Goal: Information Seeking & Learning: Learn about a topic

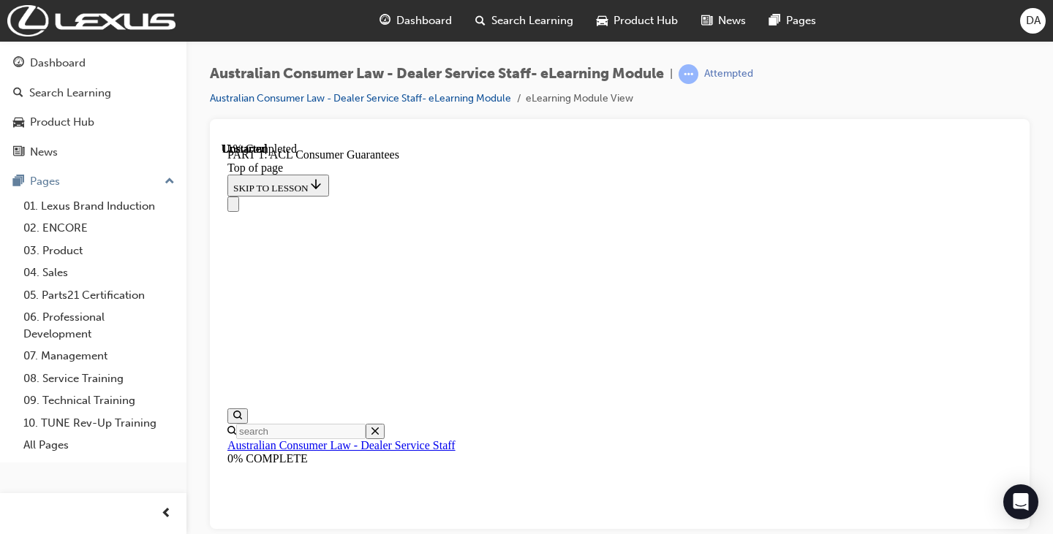
scroll to position [2082, 0]
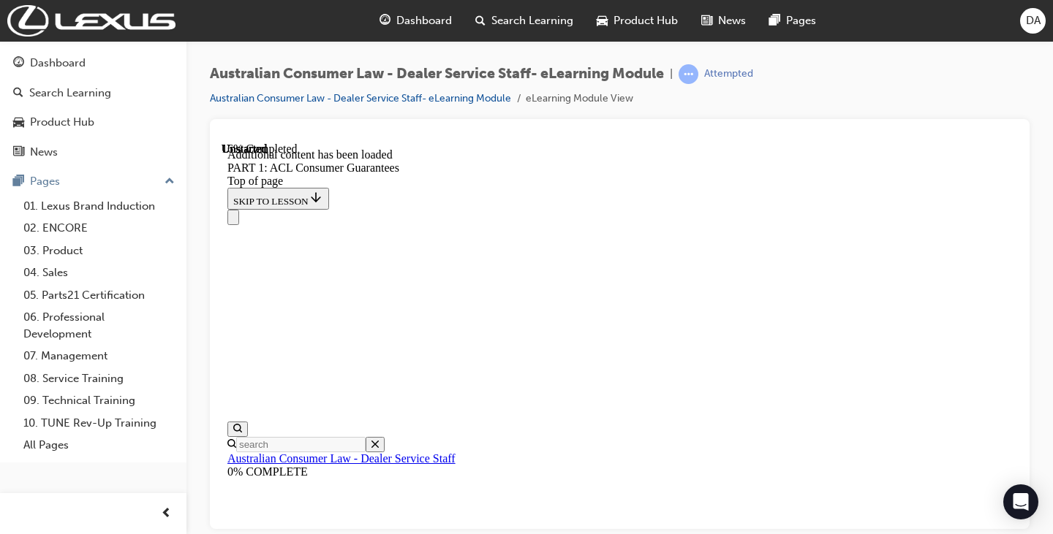
scroll to position [2929, 0]
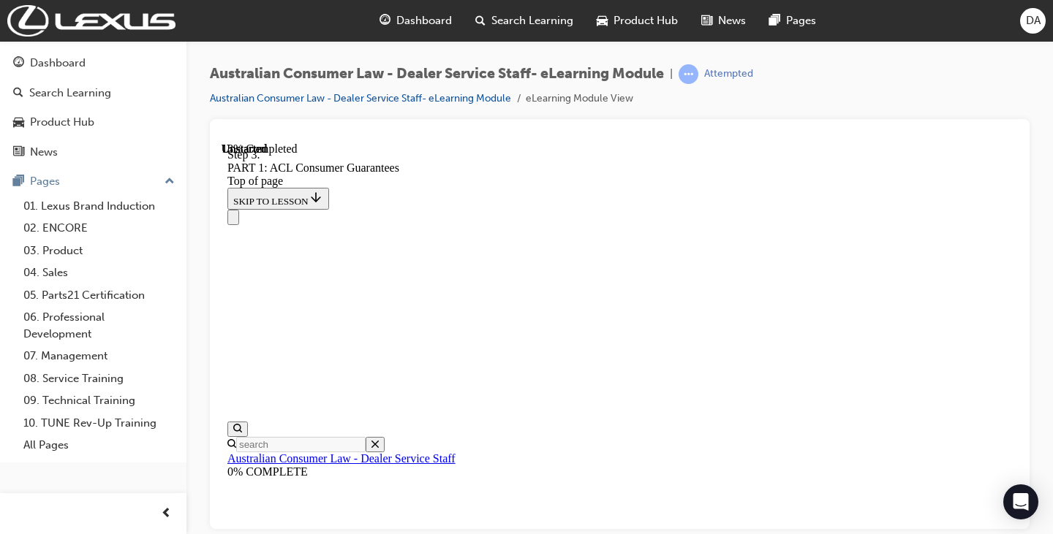
scroll to position [3092, 0]
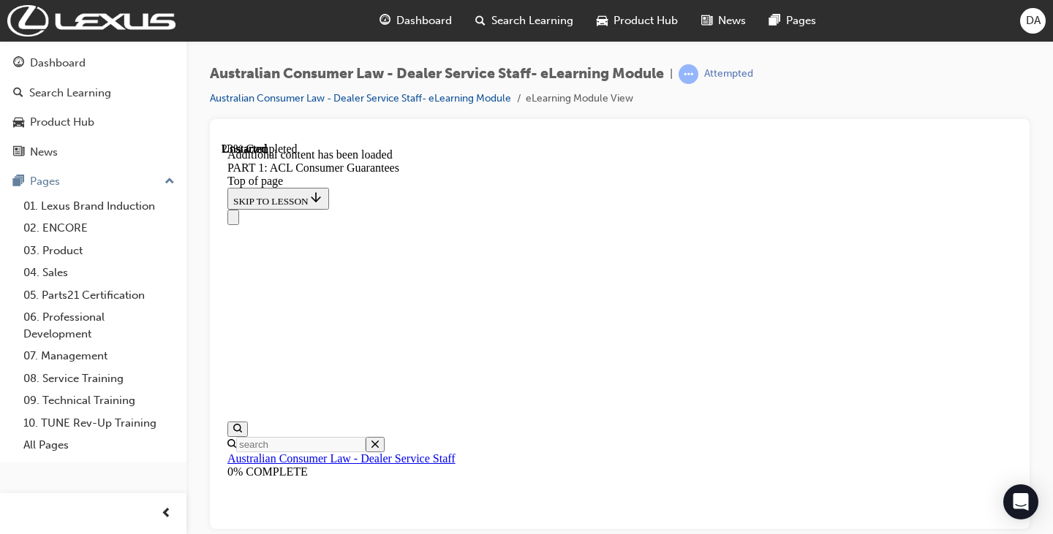
scroll to position [3991, 0]
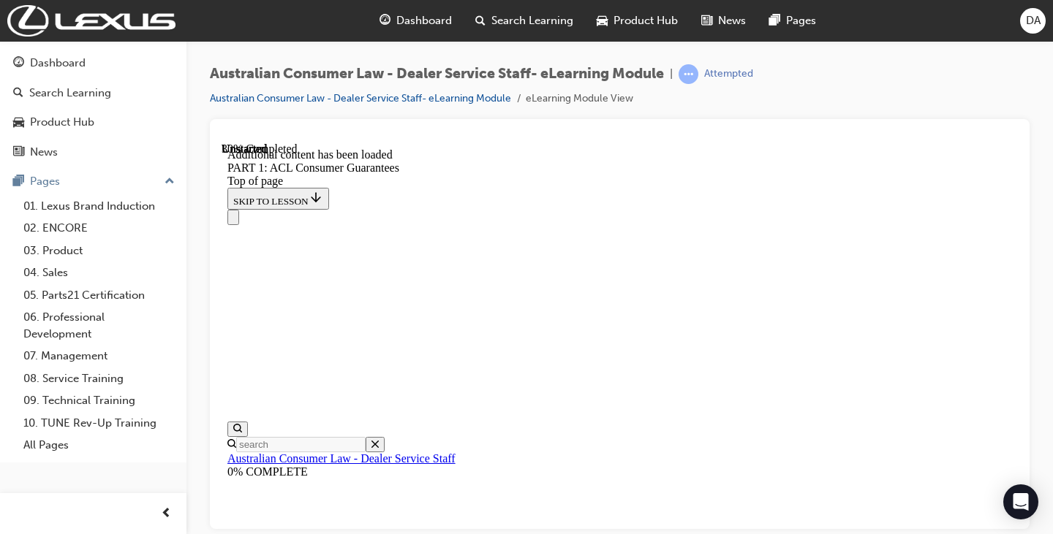
scroll to position [4414, 0]
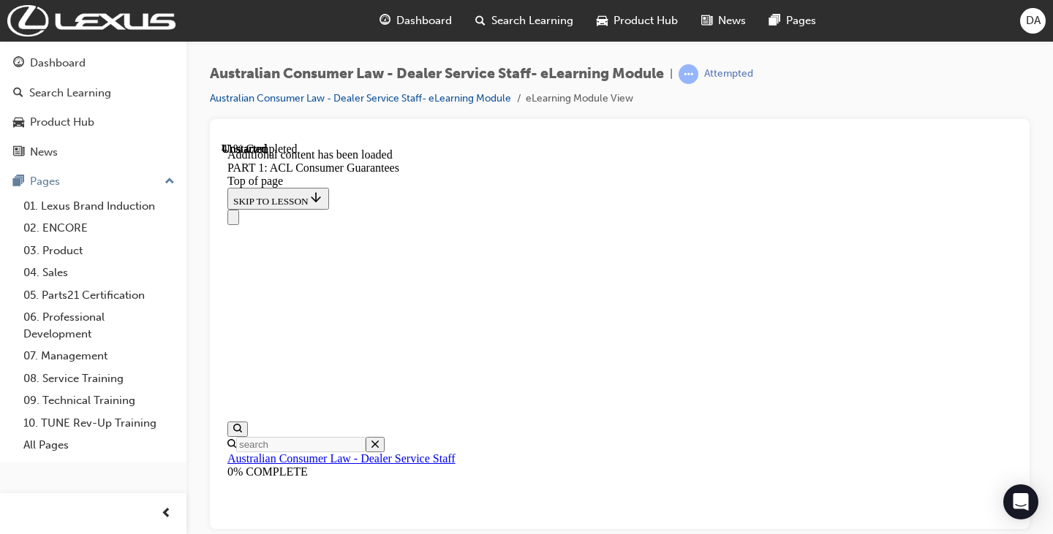
scroll to position [5957, 0]
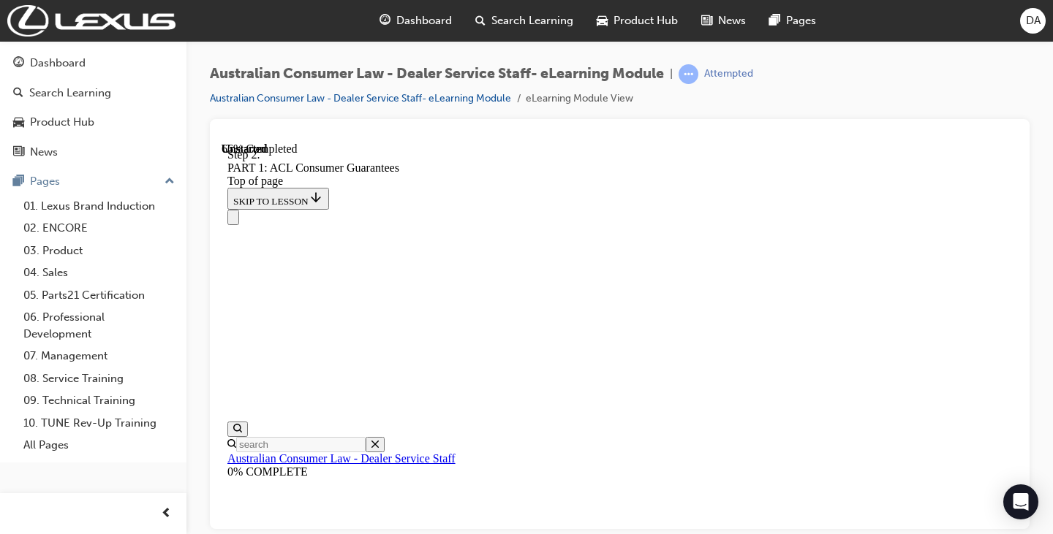
scroll to position [9758, 0]
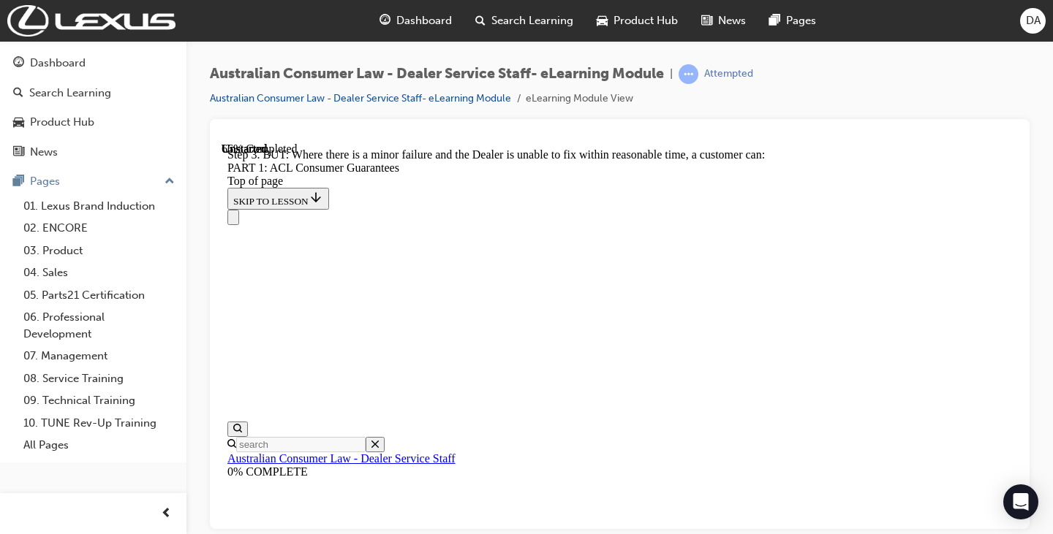
scroll to position [10212, 0]
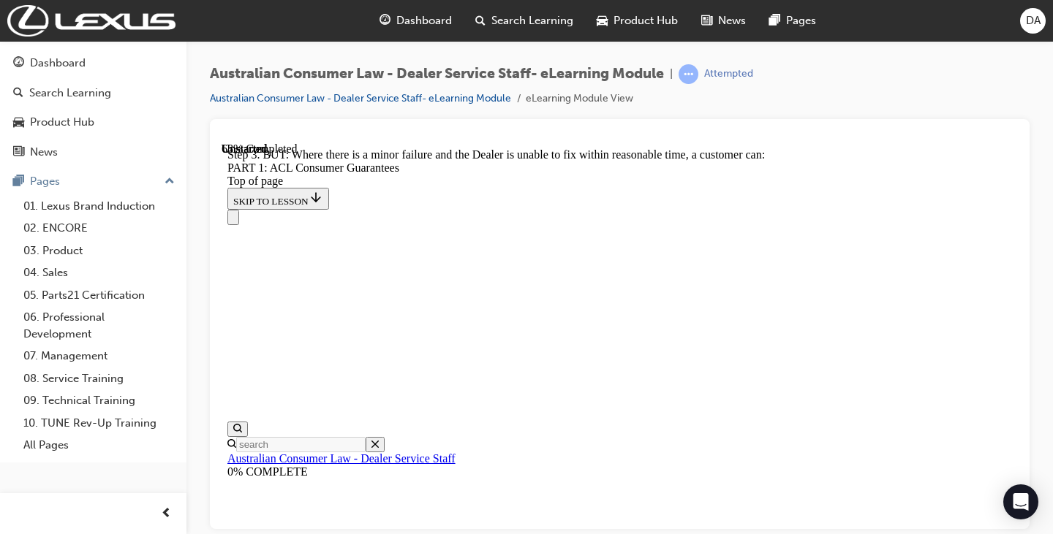
drag, startPoint x: 906, startPoint y: 389, endPoint x: 585, endPoint y: 398, distance: 321.1
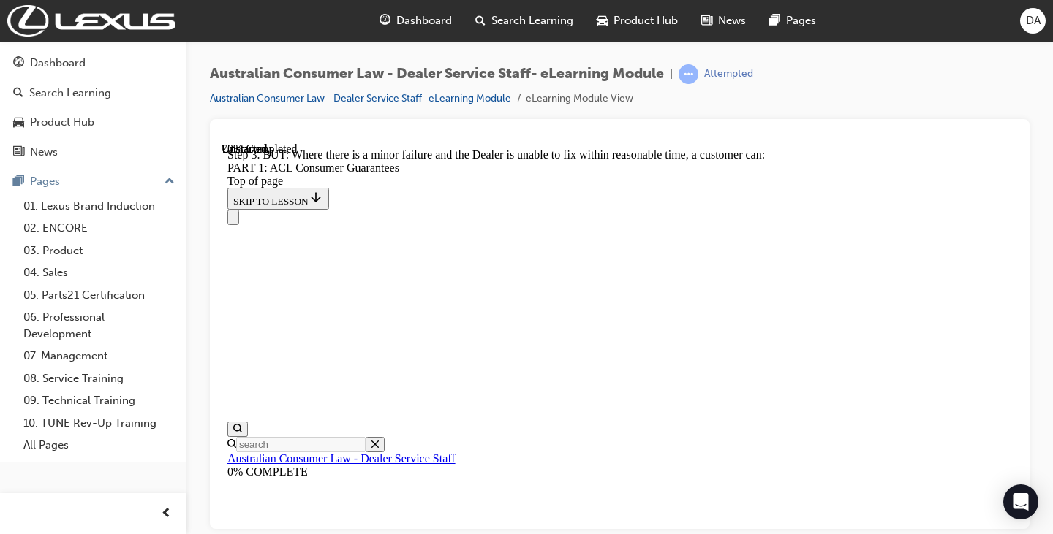
scroll to position [11016, 0]
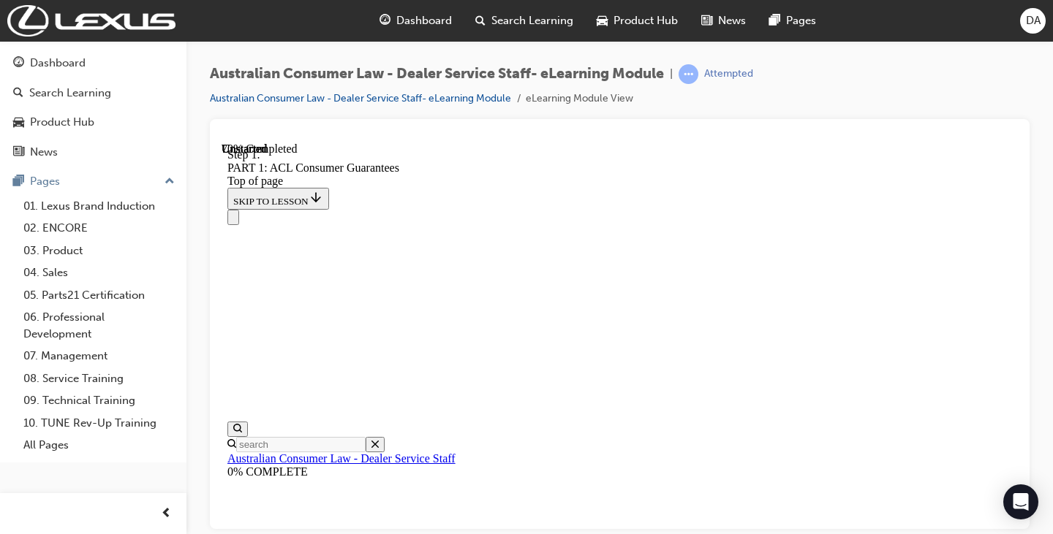
scroll to position [10807, 0]
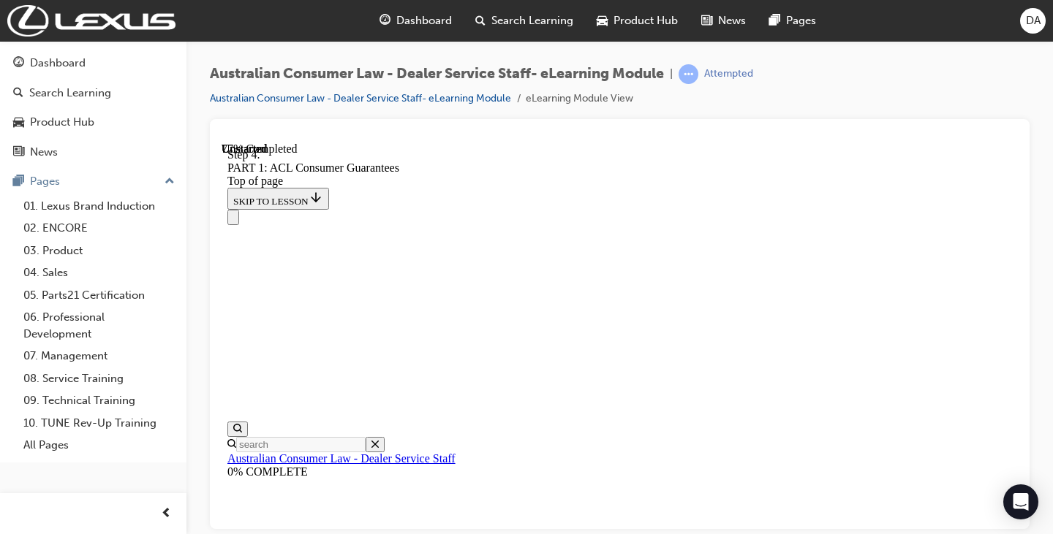
scroll to position [12134, 0]
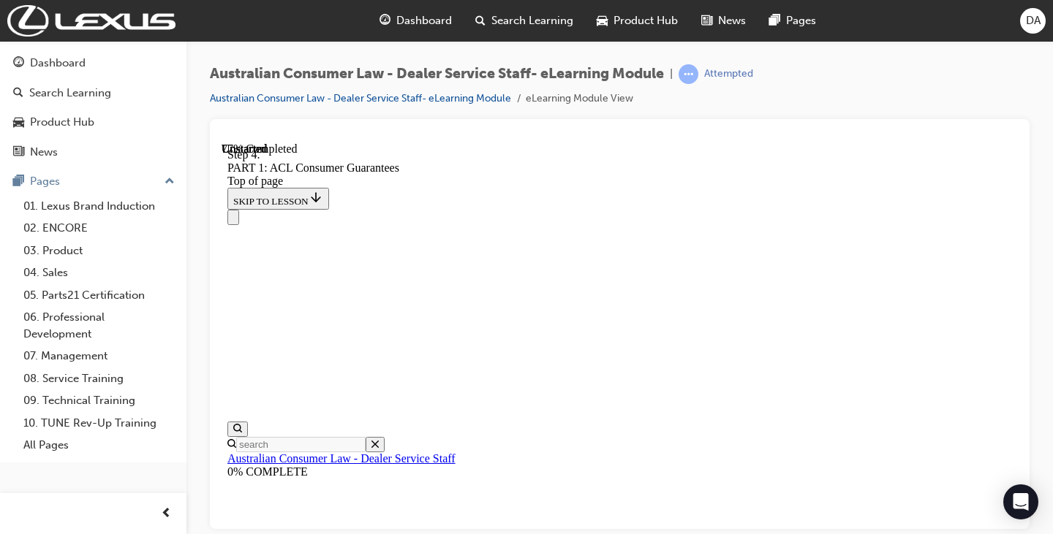
scroll to position [11988, 0]
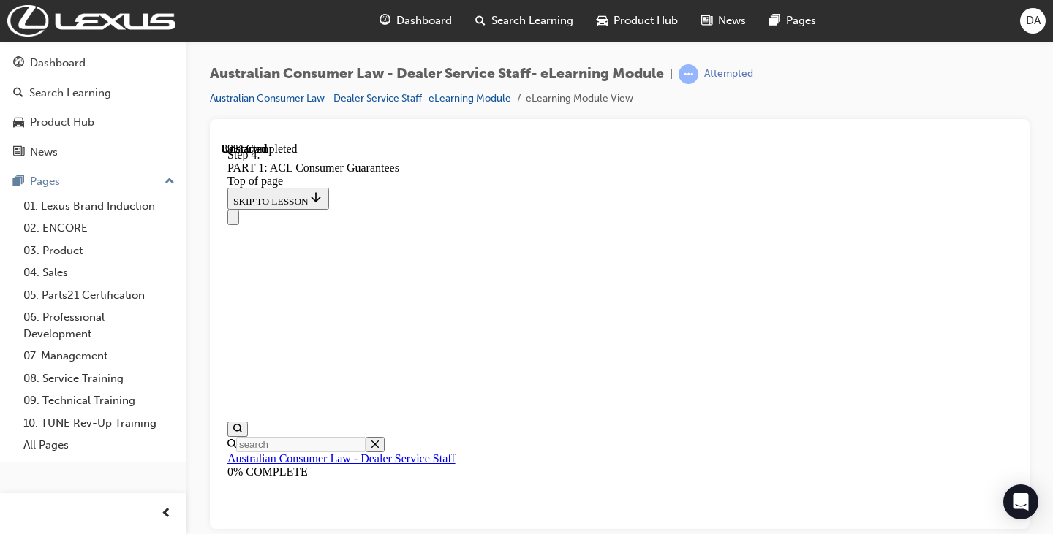
scroll to position [15821, 0]
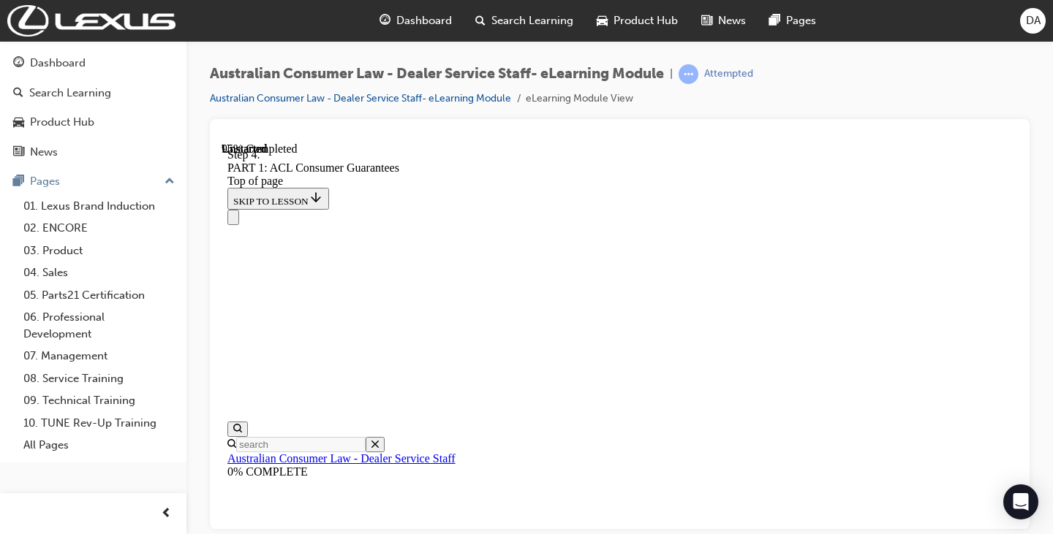
drag, startPoint x: 654, startPoint y: 253, endPoint x: 649, endPoint y: 431, distance: 177.7
drag, startPoint x: 632, startPoint y: 366, endPoint x: 596, endPoint y: 173, distance: 196.4
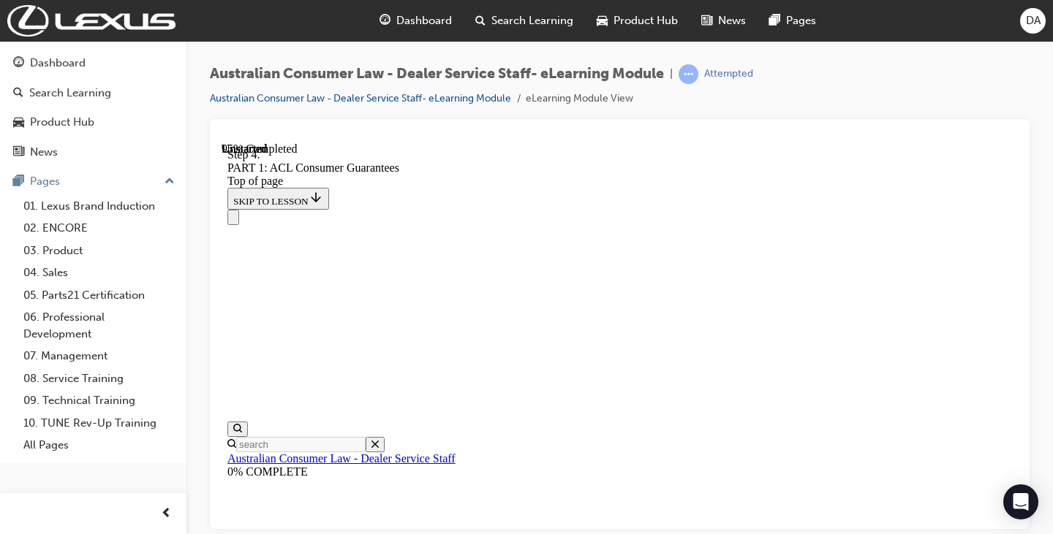
drag, startPoint x: 632, startPoint y: 249, endPoint x: 673, endPoint y: 434, distance: 189.4
drag, startPoint x: 644, startPoint y: 434, endPoint x: 629, endPoint y: 270, distance: 164.4
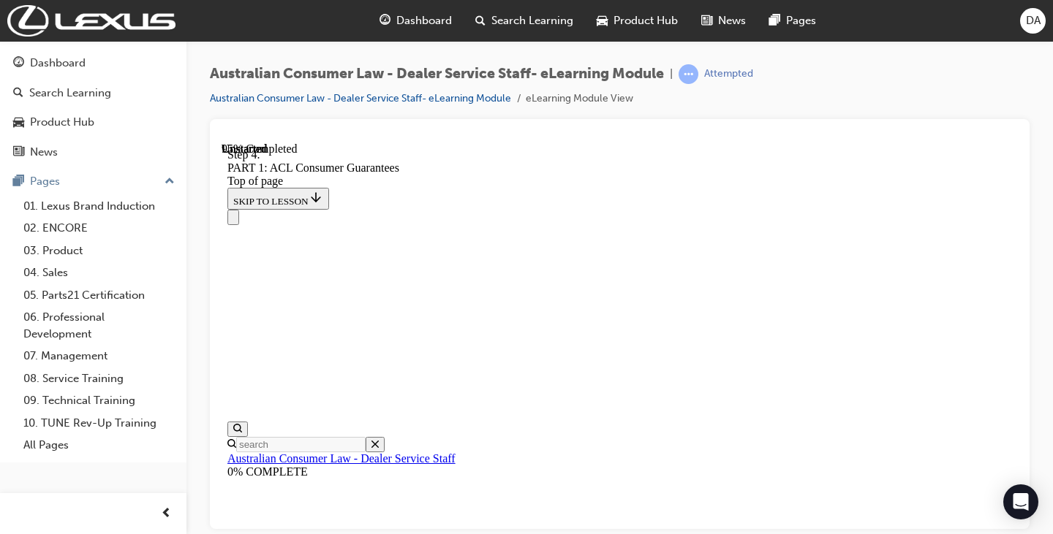
drag, startPoint x: 625, startPoint y: 353, endPoint x: 643, endPoint y: 569, distance: 216.4
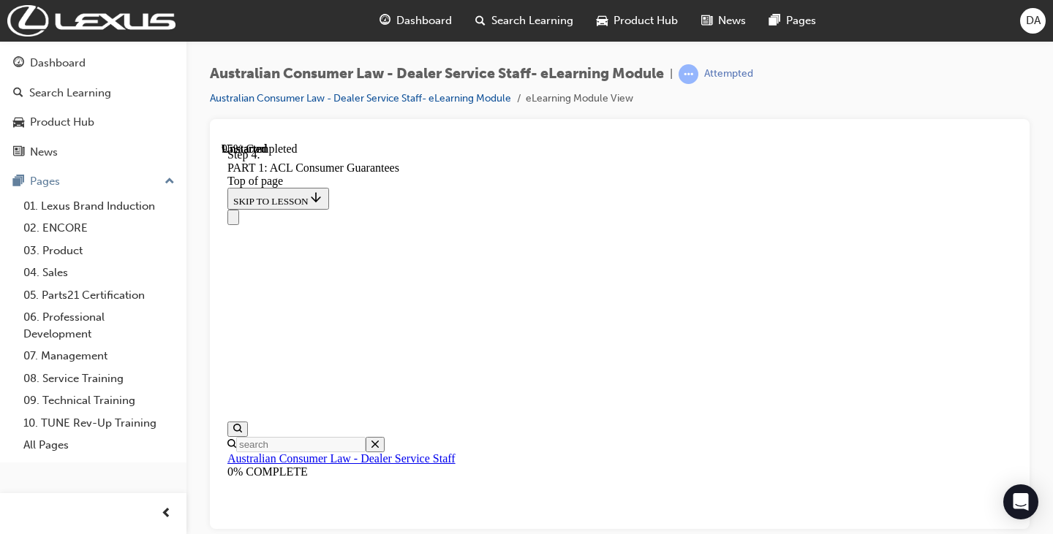
drag, startPoint x: 643, startPoint y: 404, endPoint x: 673, endPoint y: 270, distance: 137.3
drag, startPoint x: 708, startPoint y: 233, endPoint x: 676, endPoint y: 283, distance: 59.2
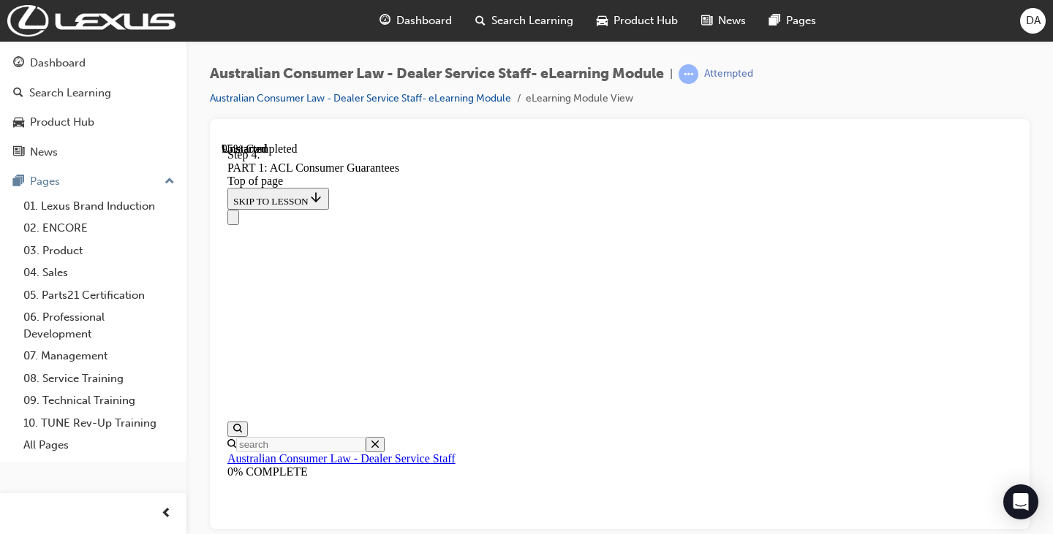
drag, startPoint x: 664, startPoint y: 292, endPoint x: 663, endPoint y: 372, distance: 80.4
drag, startPoint x: 657, startPoint y: 251, endPoint x: 678, endPoint y: 400, distance: 149.8
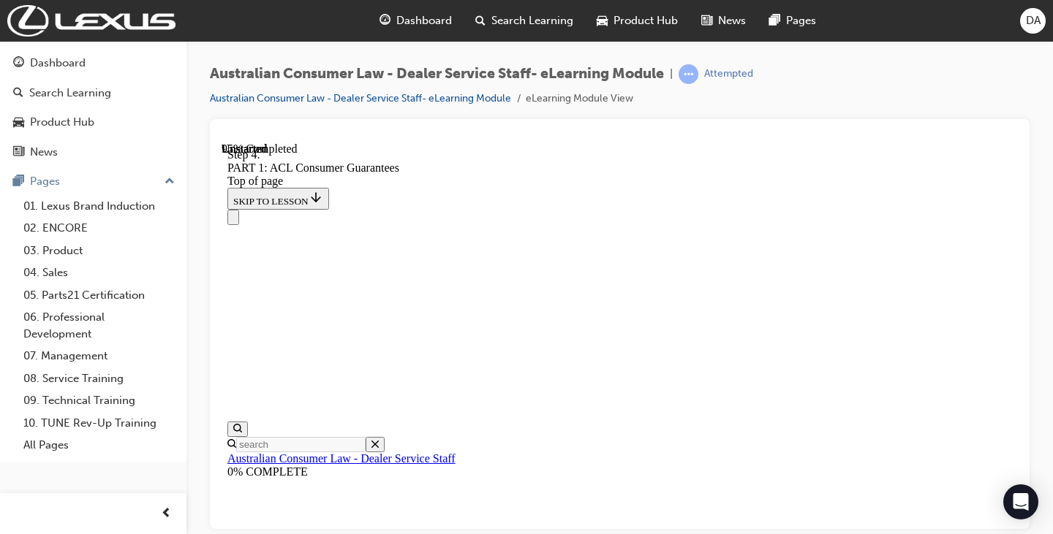
drag, startPoint x: 647, startPoint y: 181, endPoint x: 652, endPoint y: 307, distance: 125.8
drag, startPoint x: 646, startPoint y: 298, endPoint x: 649, endPoint y: 464, distance: 166.0
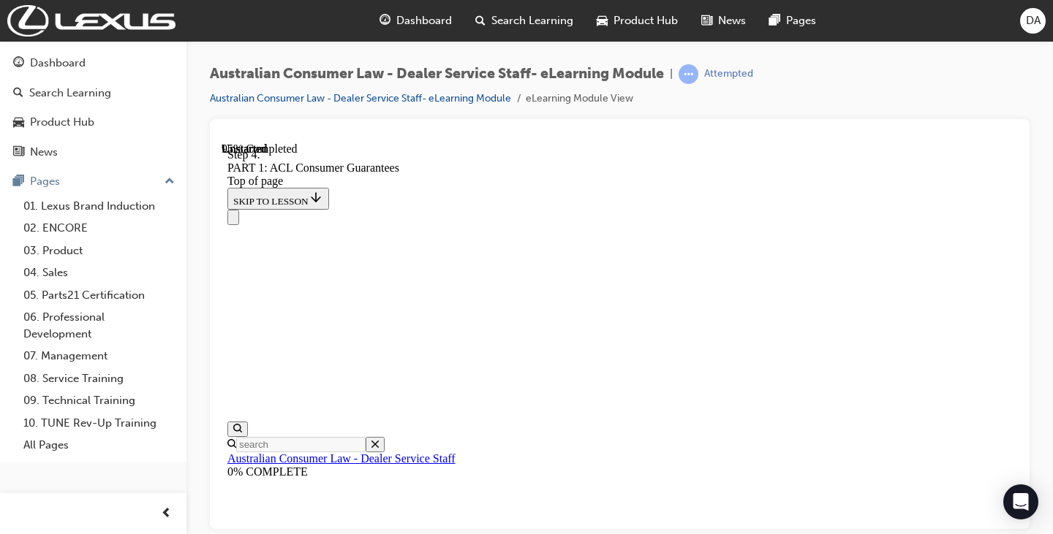
drag, startPoint x: 630, startPoint y: 256, endPoint x: 641, endPoint y: 399, distance: 143.7
drag, startPoint x: 646, startPoint y: 268, endPoint x: 649, endPoint y: 496, distance: 227.4
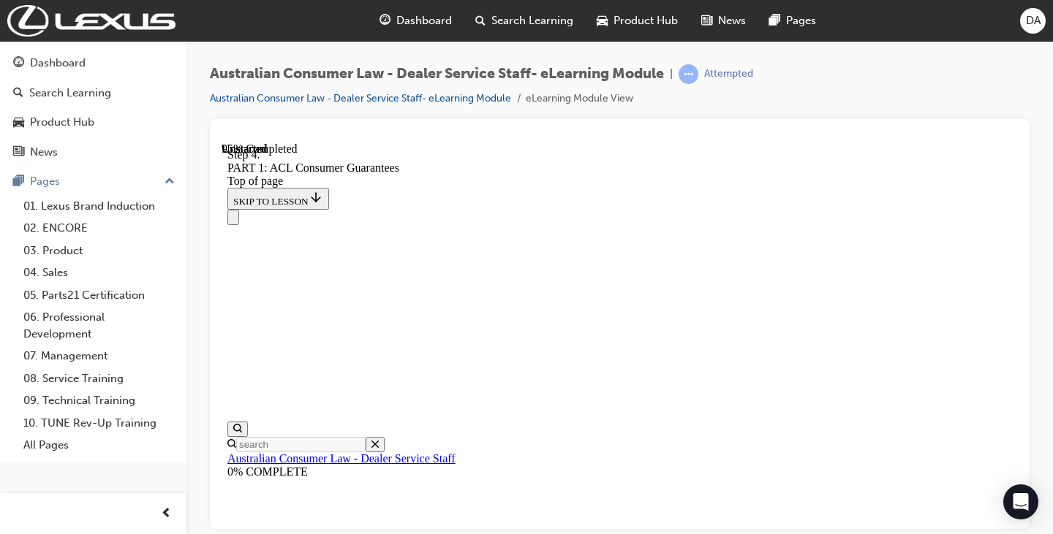
drag, startPoint x: 654, startPoint y: 236, endPoint x: 689, endPoint y: 323, distance: 93.8
drag, startPoint x: 644, startPoint y: 317, endPoint x: 691, endPoint y: 317, distance: 46.8
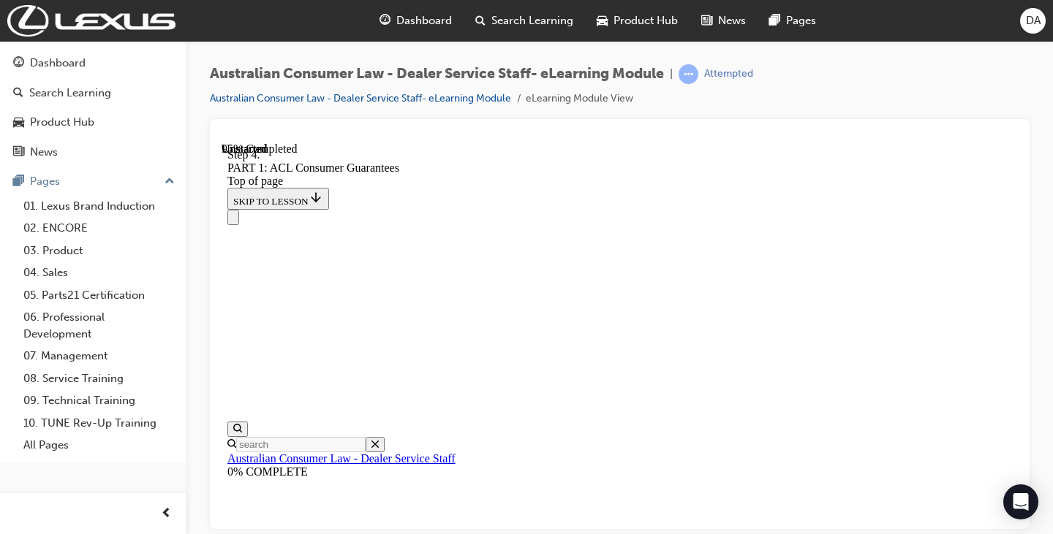
drag, startPoint x: 660, startPoint y: 469, endPoint x: 703, endPoint y: 328, distance: 147.3
drag, startPoint x: 666, startPoint y: 431, endPoint x: 705, endPoint y: 438, distance: 40.1
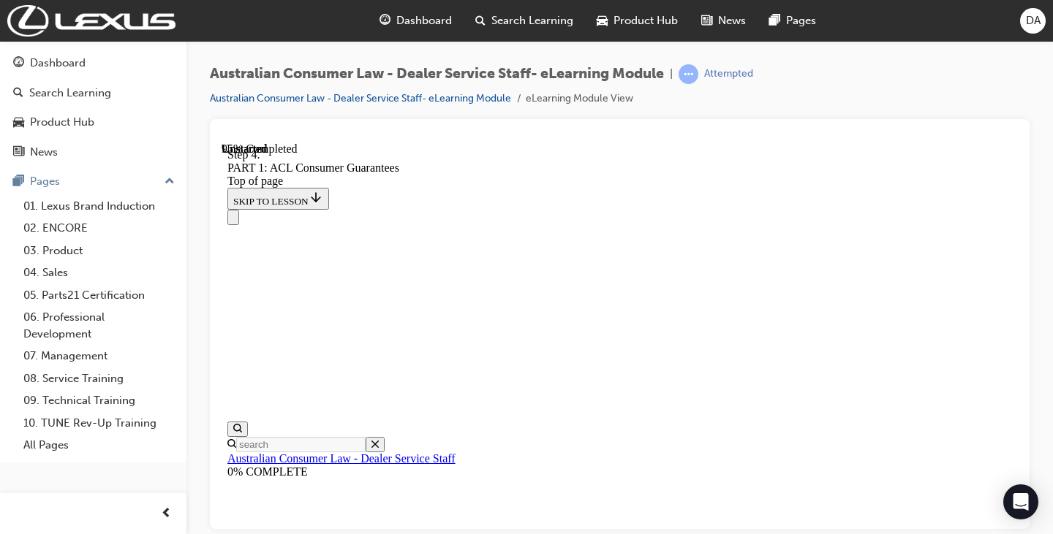
drag, startPoint x: 663, startPoint y: 439, endPoint x: 661, endPoint y: 295, distance: 143.3
drag, startPoint x: 651, startPoint y: 403, endPoint x: 688, endPoint y: 404, distance: 37.3
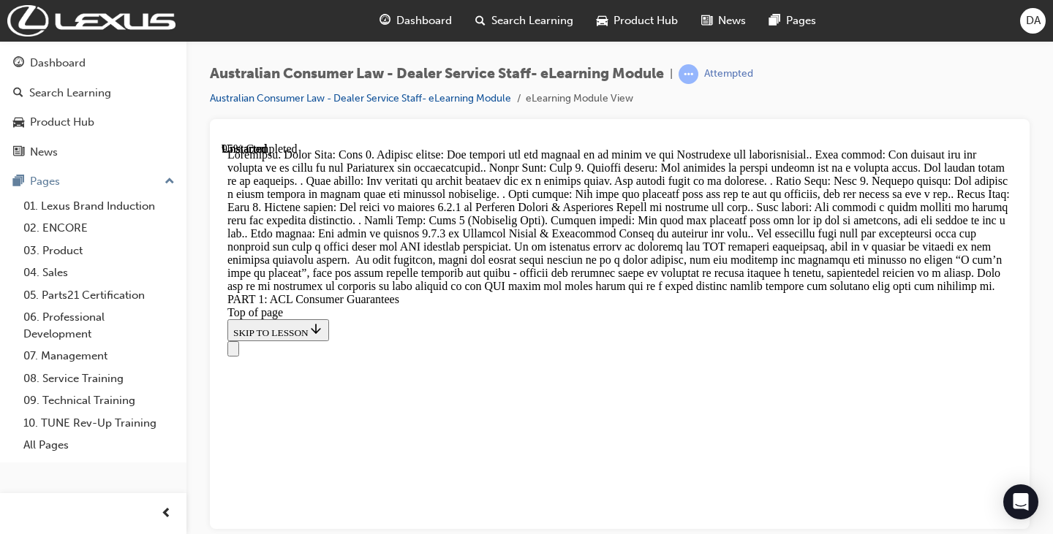
scroll to position [17350, 0]
drag, startPoint x: 673, startPoint y: 366, endPoint x: 659, endPoint y: 338, distance: 31.1
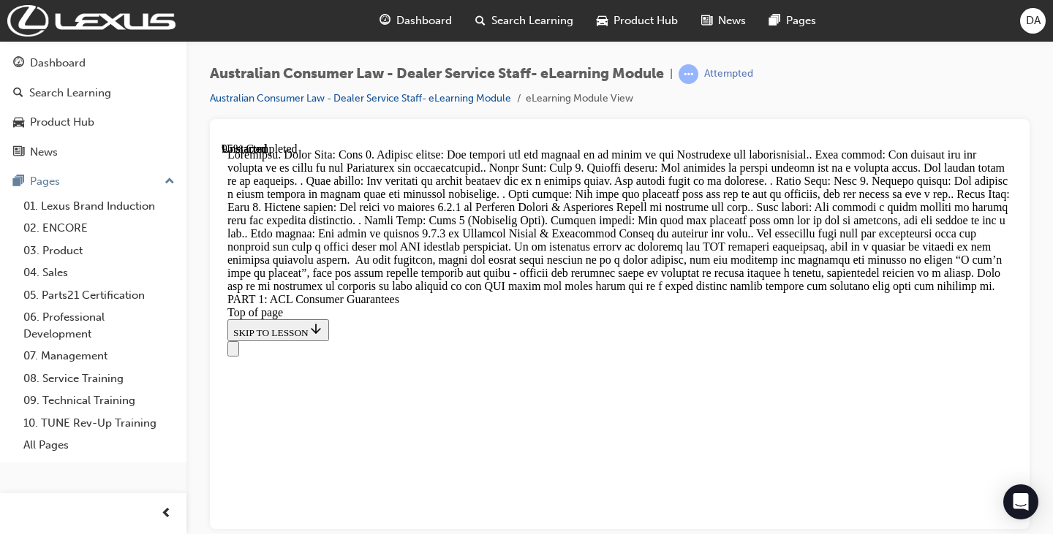
scroll to position [17459, 0]
drag, startPoint x: 642, startPoint y: 205, endPoint x: 647, endPoint y: 213, distance: 9.5
drag, startPoint x: 669, startPoint y: 333, endPoint x: 716, endPoint y: 215, distance: 126.7
drag, startPoint x: 670, startPoint y: 329, endPoint x: 711, endPoint y: 181, distance: 153.9
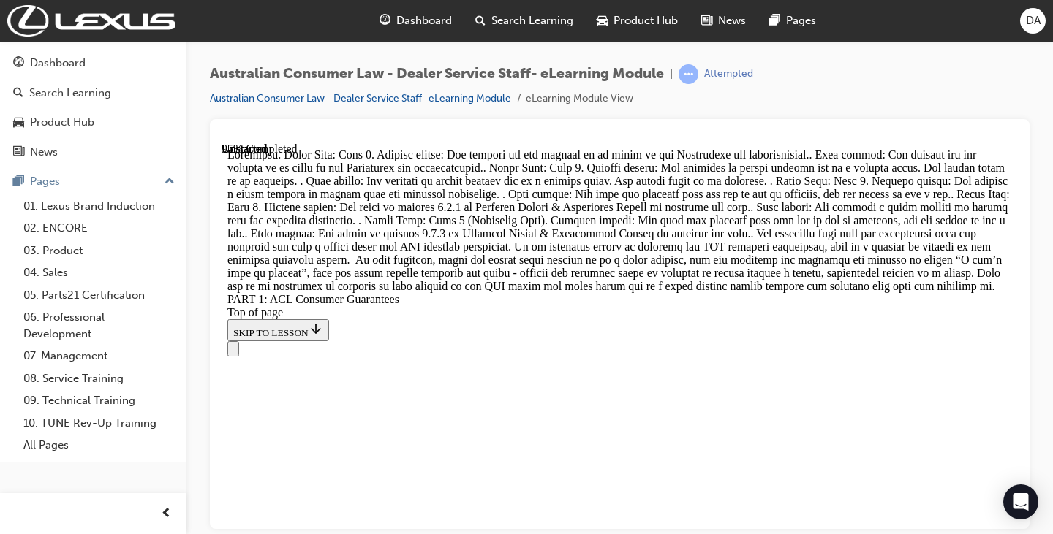
drag, startPoint x: 656, startPoint y: 336, endPoint x: 701, endPoint y: 196, distance: 146.8
drag, startPoint x: 633, startPoint y: 332, endPoint x: 673, endPoint y: 333, distance: 40.2
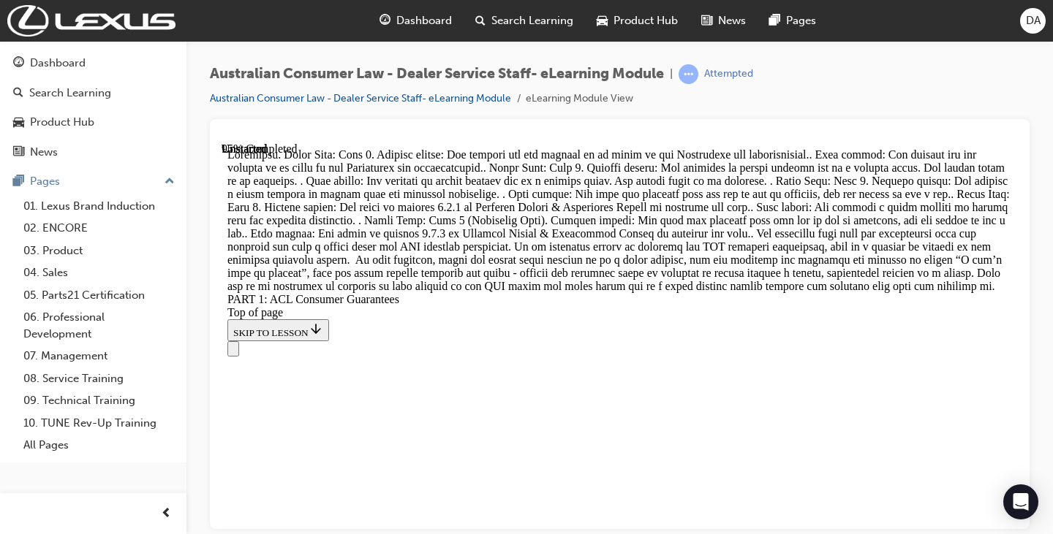
scroll to position [17176, 0]
drag, startPoint x: 648, startPoint y: 320, endPoint x: 697, endPoint y: 317, distance: 49.1
drag, startPoint x: 637, startPoint y: 338, endPoint x: 683, endPoint y: 333, distance: 46.4
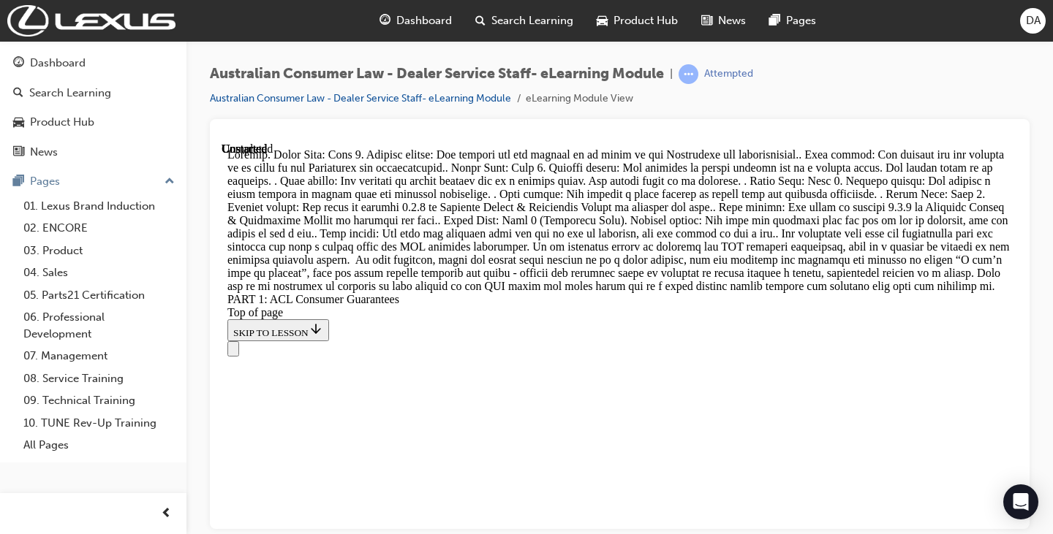
scroll to position [18883, 0]
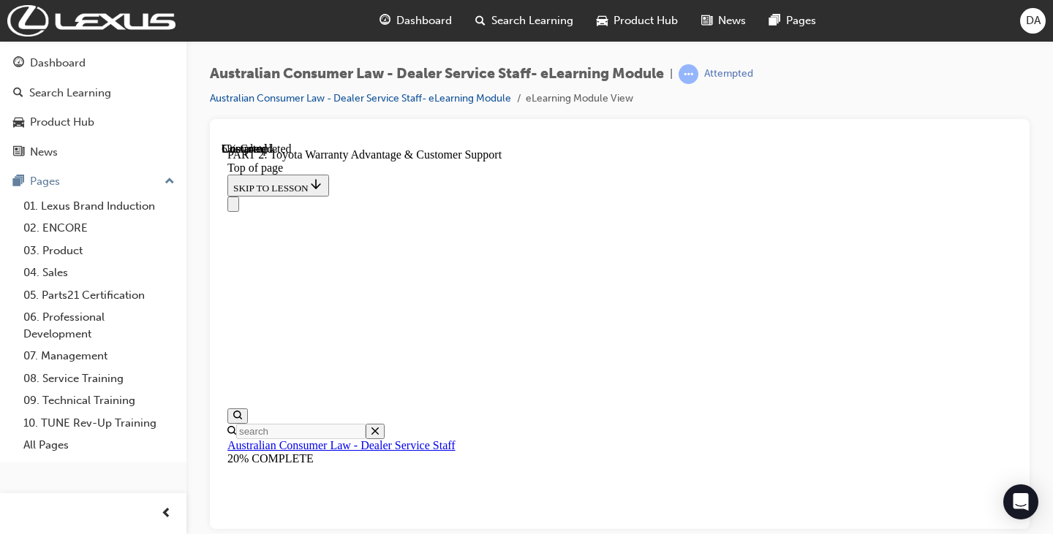
scroll to position [1288, 0]
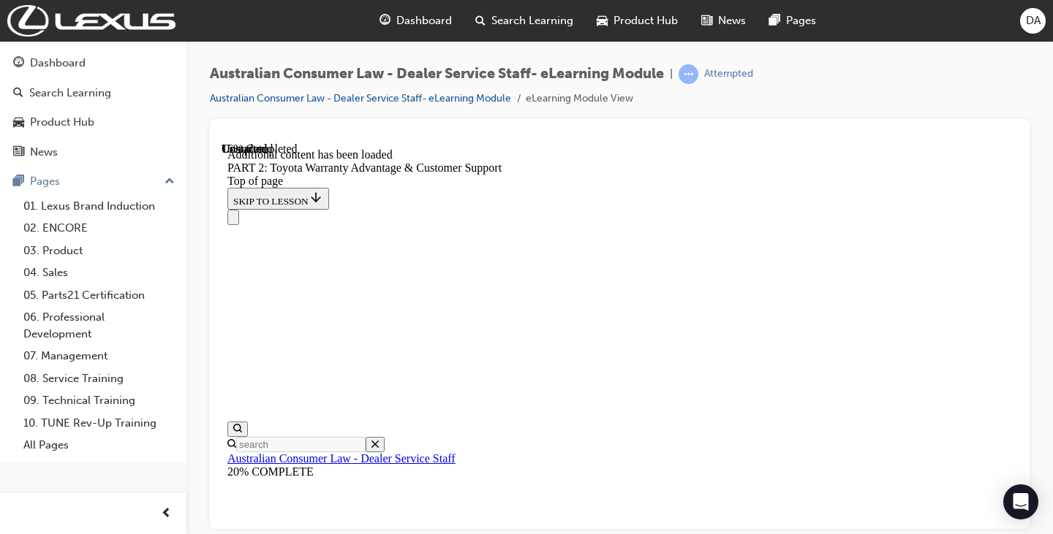
scroll to position [1840, 0]
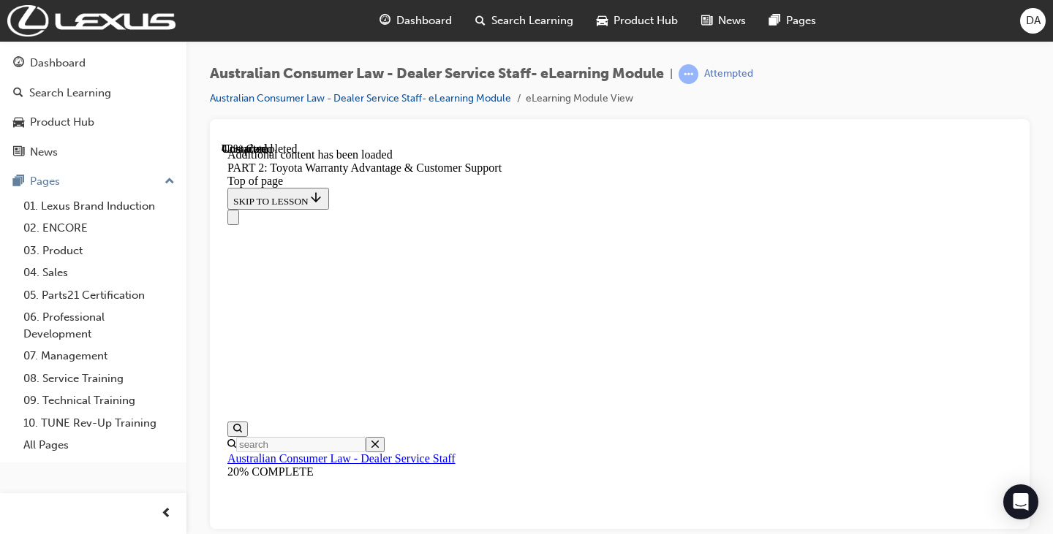
scroll to position [2805, 0]
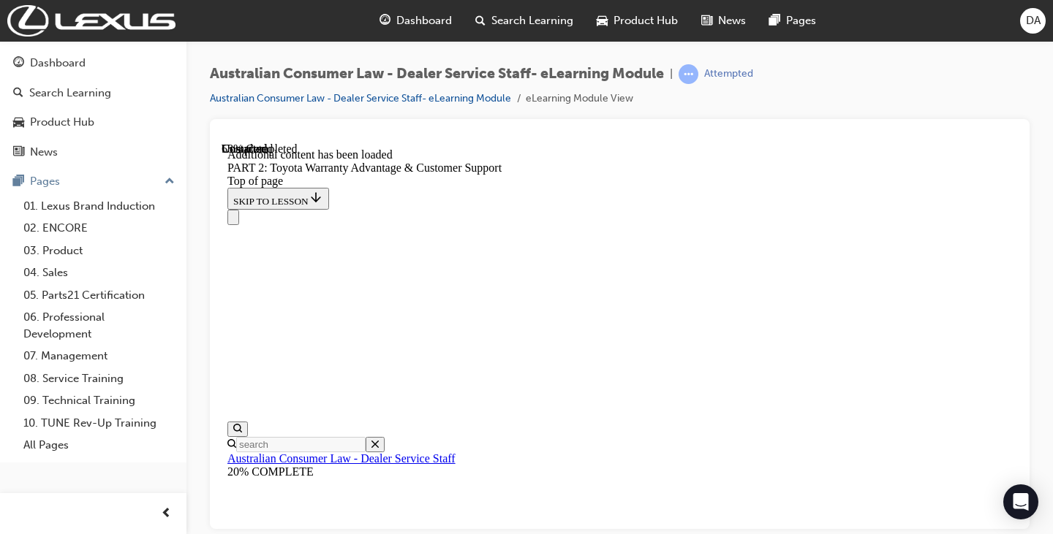
scroll to position [3646, 0]
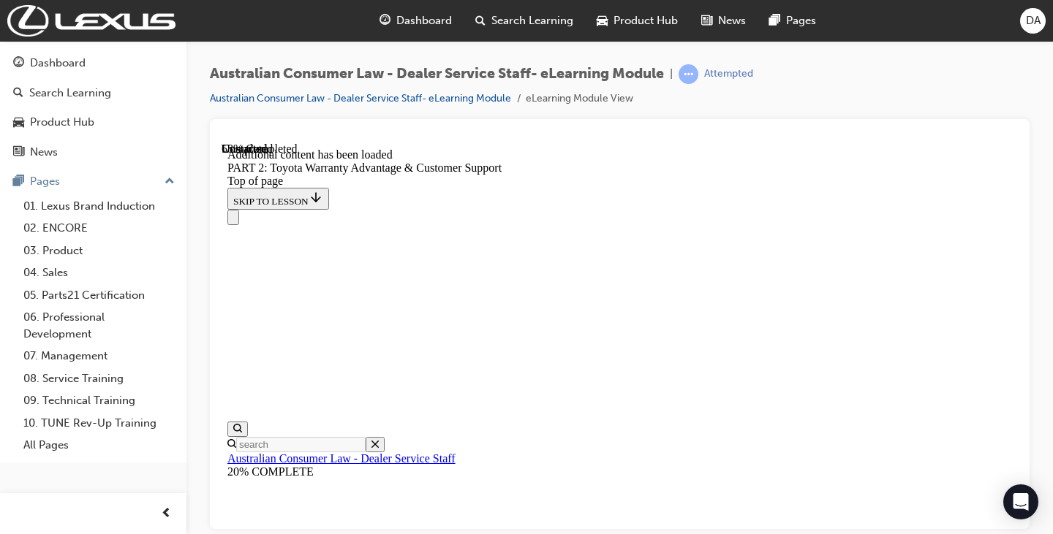
scroll to position [3693, 0]
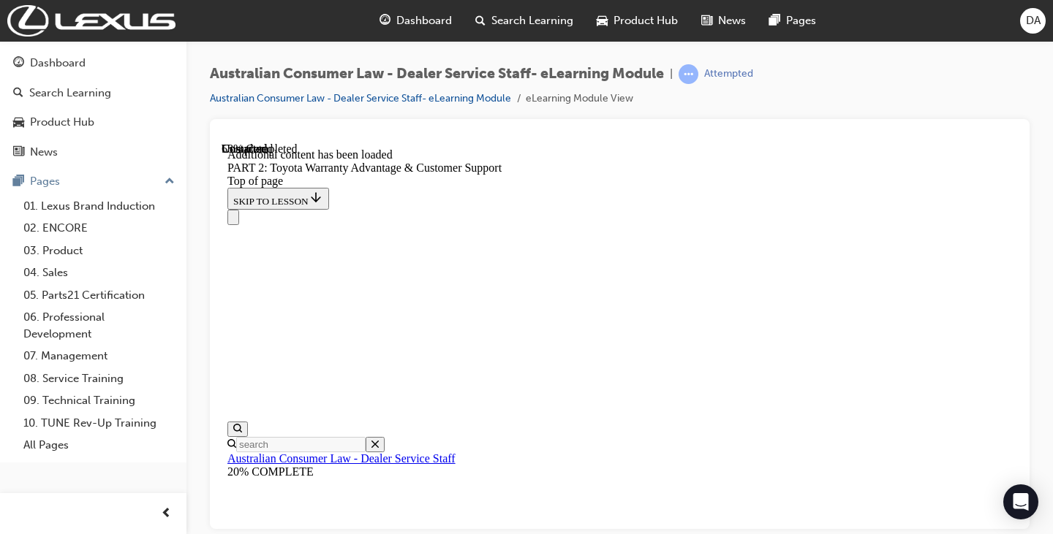
scroll to position [3799, 0]
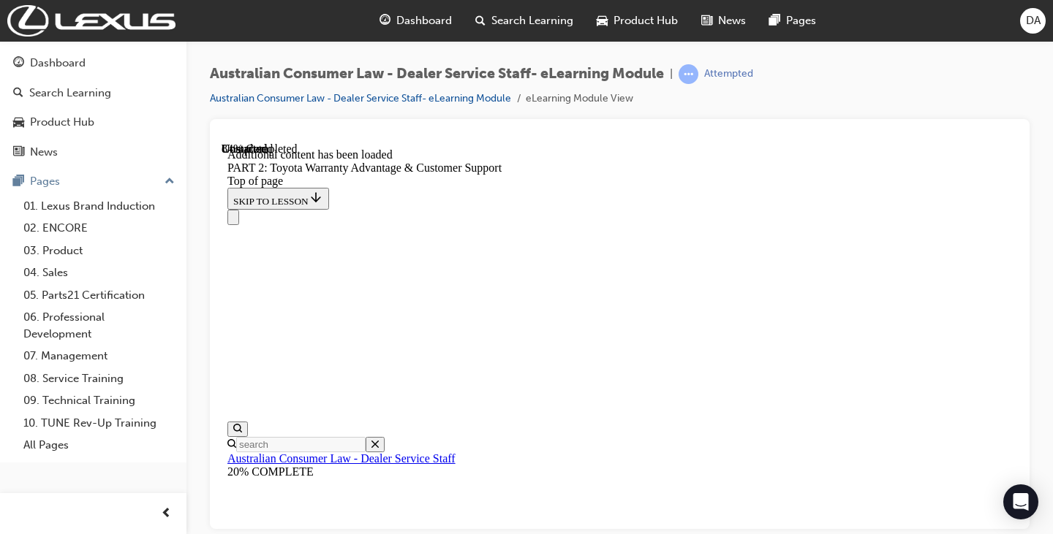
scroll to position [6003, 0]
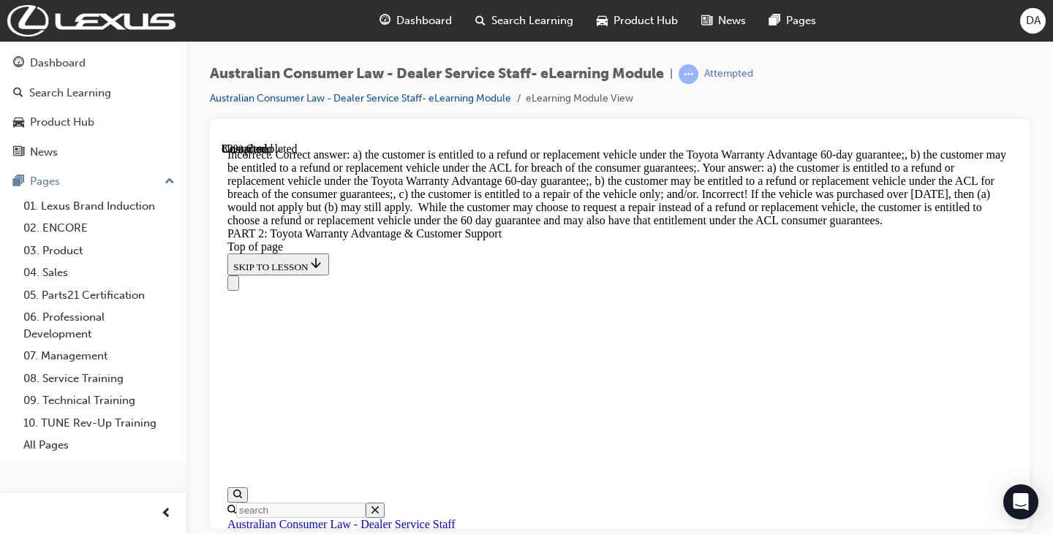
scroll to position [6446, 0]
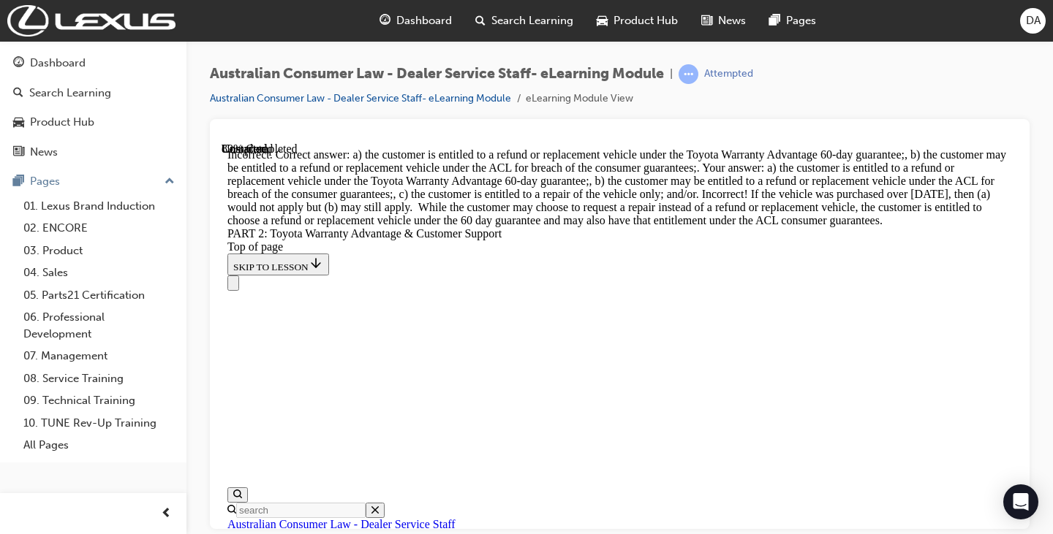
scroll to position [6035, 0]
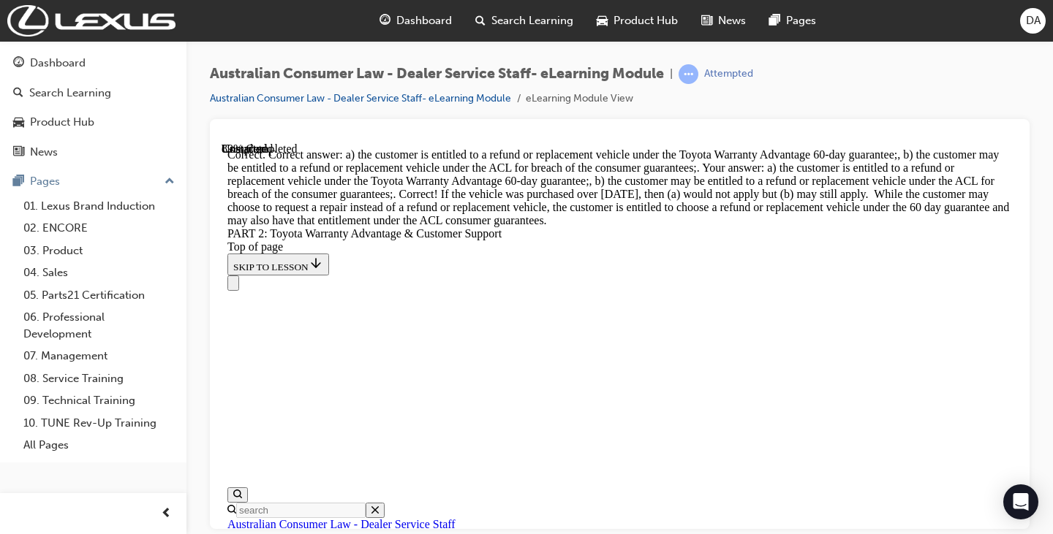
scroll to position [6401, 0]
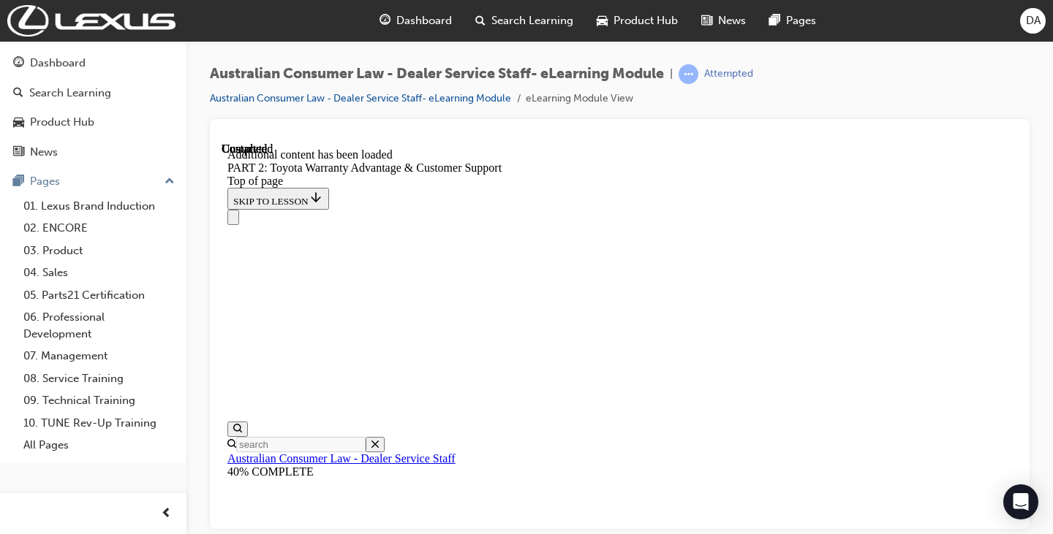
scroll to position [6769, 0]
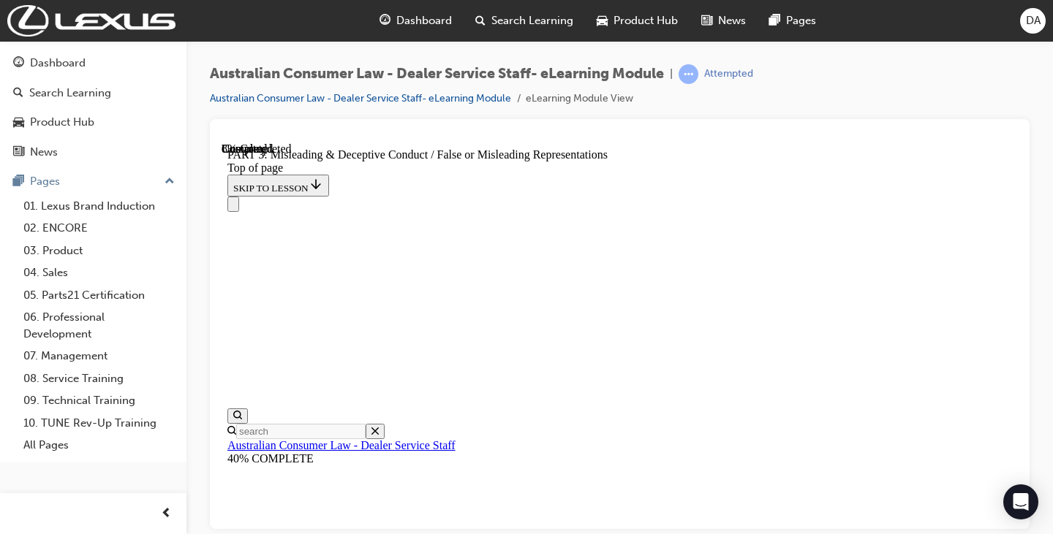
scroll to position [1215, 0]
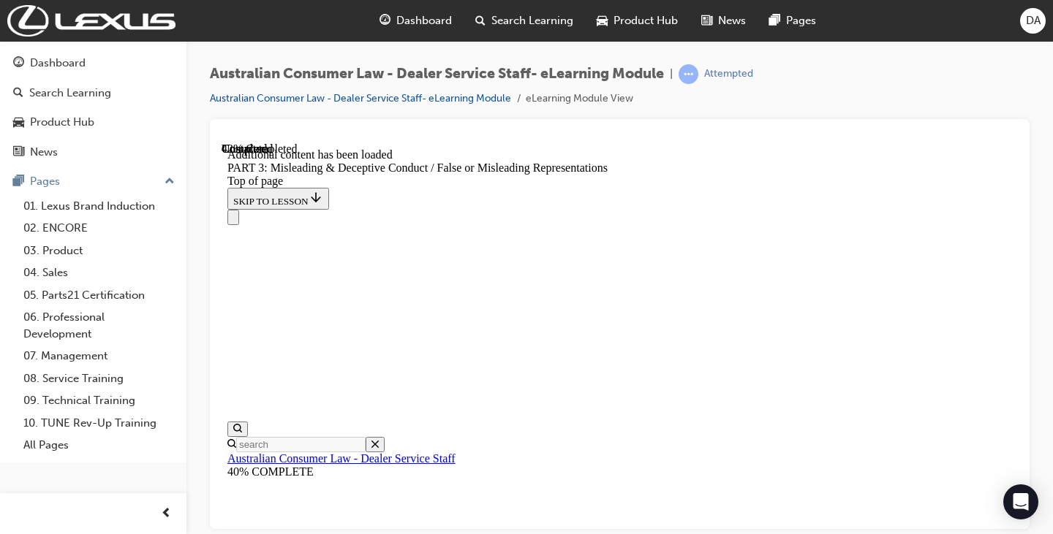
scroll to position [4108, 0]
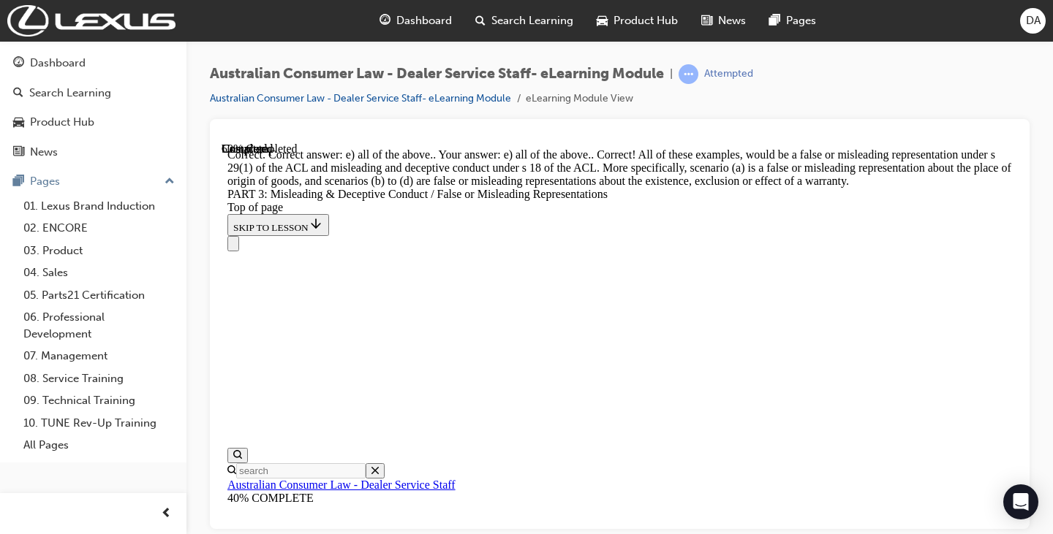
scroll to position [4622, 0]
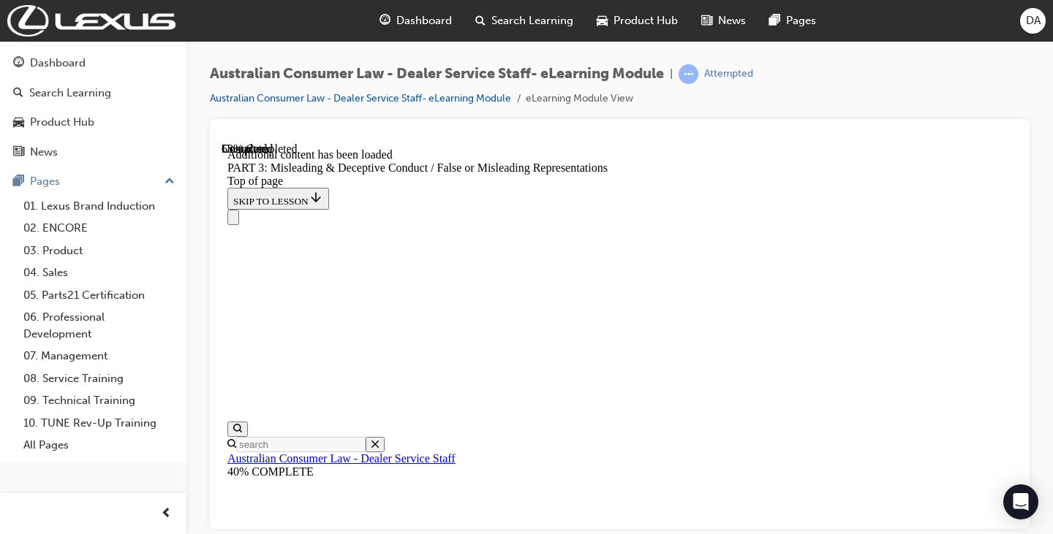
scroll to position [5000, 0]
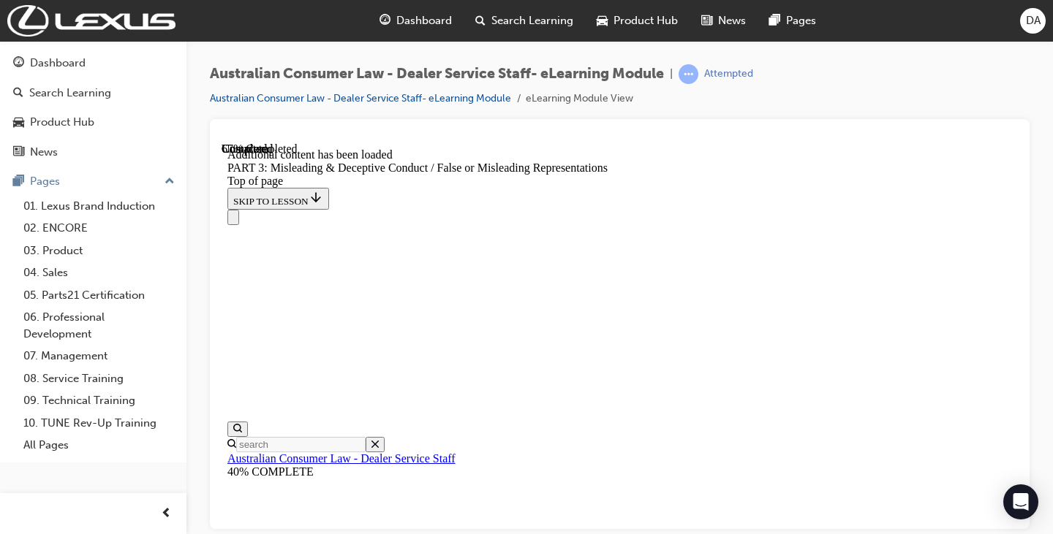
scroll to position [4972, 0]
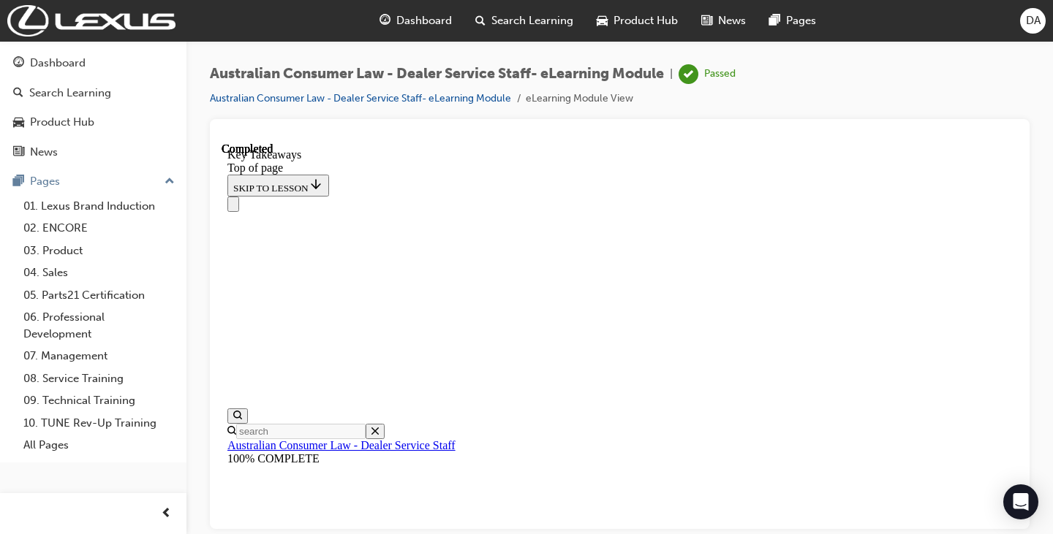
click at [904, 81] on div "Australian Consumer Law - Dealer Service Staff- eLearning Module | Passed Austr…" at bounding box center [619, 91] width 819 height 55
